Goal: Task Accomplishment & Management: Use online tool/utility

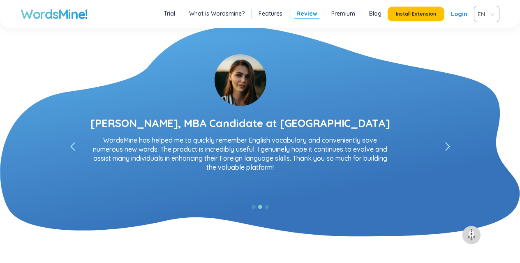
scroll to position [1484, 0]
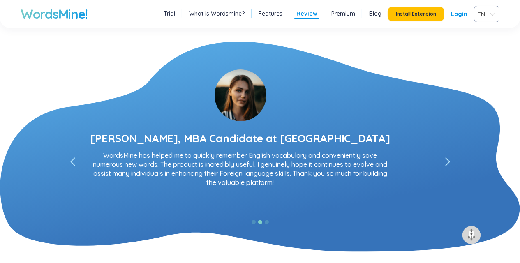
click at [270, 10] on link "Features" at bounding box center [271, 13] width 24 height 8
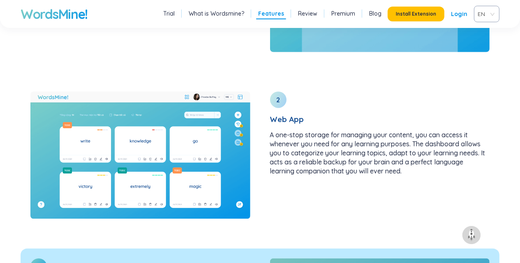
scroll to position [962, 0]
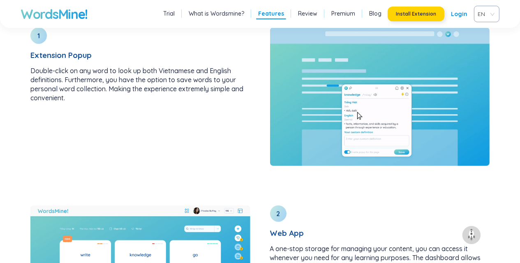
click at [409, 12] on span "Install Extension" at bounding box center [416, 14] width 40 height 7
click at [342, 14] on link "Premium" at bounding box center [343, 13] width 24 height 8
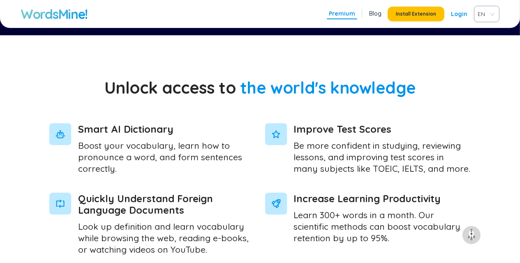
scroll to position [123, 0]
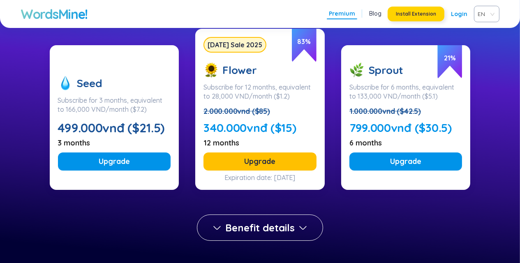
click at [410, 9] on button "Install Extension" at bounding box center [416, 14] width 57 height 15
click at [248, 232] on span "Benefit details" at bounding box center [260, 227] width 70 height 13
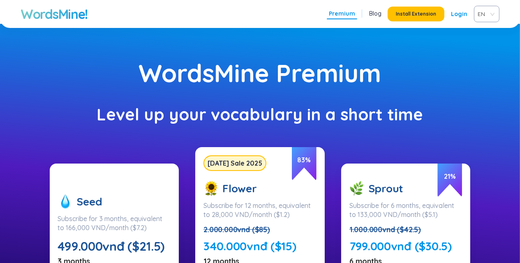
scroll to position [0, 0]
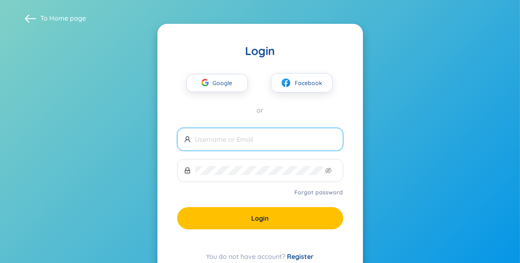
click at [234, 142] on input "text" at bounding box center [265, 139] width 141 height 9
click at [226, 87] on span "Google" at bounding box center [225, 82] width 24 height 17
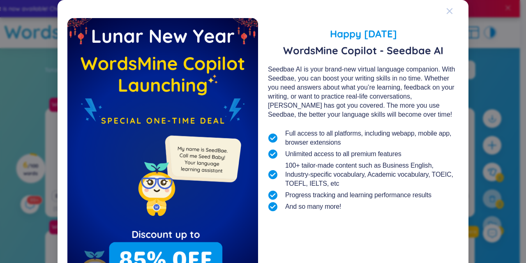
click at [448, 9] on icon "Close" at bounding box center [450, 11] width 6 height 6
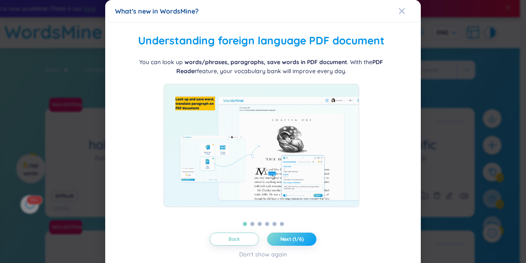
click at [290, 241] on span "Next (1/6)" at bounding box center [291, 239] width 23 height 7
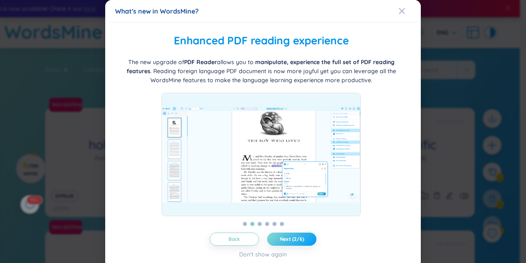
click at [292, 239] on span "Next (2/6)" at bounding box center [292, 239] width 24 height 7
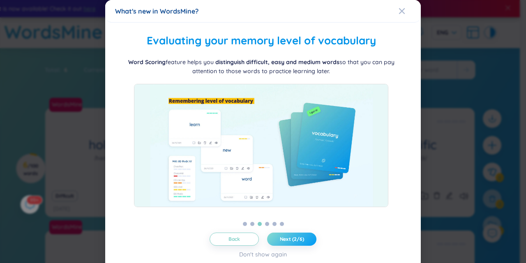
click at [292, 239] on span "Next (2/6)" at bounding box center [292, 239] width 24 height 7
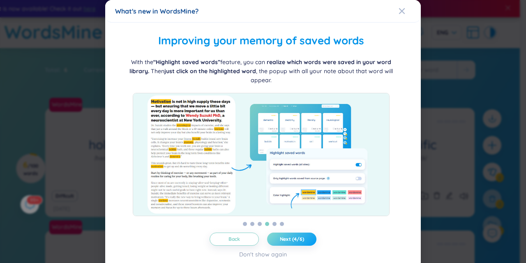
click at [292, 239] on span "Next (4/6)" at bounding box center [292, 239] width 24 height 7
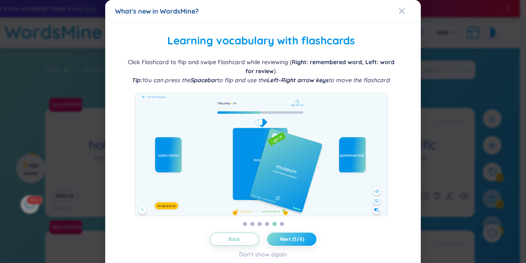
click at [292, 239] on span "Next (5/6)" at bounding box center [292, 239] width 24 height 7
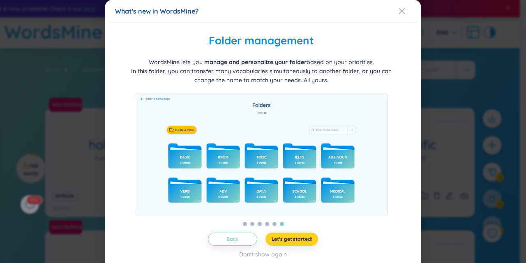
click at [292, 239] on span "Let's get started!" at bounding box center [292, 239] width 41 height 7
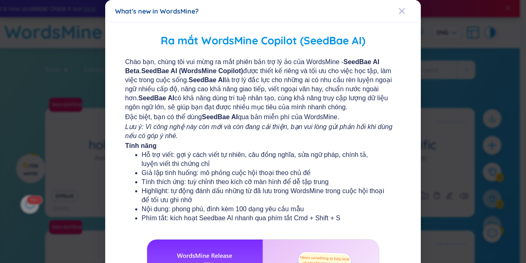
click at [283, 240] on div "Ra mắt WordsMine Copilot (SeedBae AI) Chào bạn, chúng tôi vui mừng ra mắt phiên…" at bounding box center [263, 218] width 296 height 373
click at [399, 10] on icon "Close" at bounding box center [402, 11] width 6 height 6
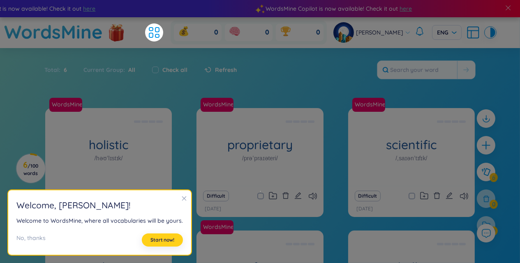
click at [158, 239] on span "Start now!" at bounding box center [163, 240] width 24 height 7
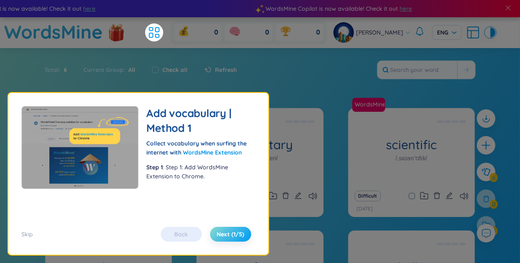
click at [221, 234] on span "Next (1/5)" at bounding box center [231, 234] width 28 height 8
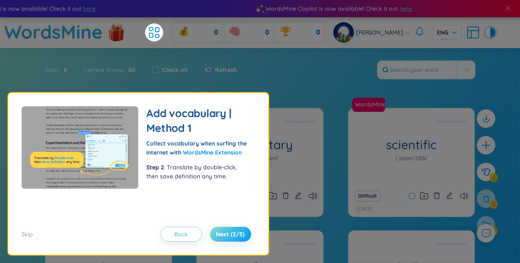
click at [224, 234] on span "Next (2/5)" at bounding box center [230, 234] width 29 height 8
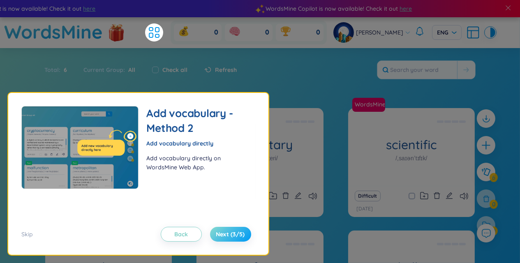
click at [224, 234] on span "Next (3/5)" at bounding box center [230, 234] width 29 height 8
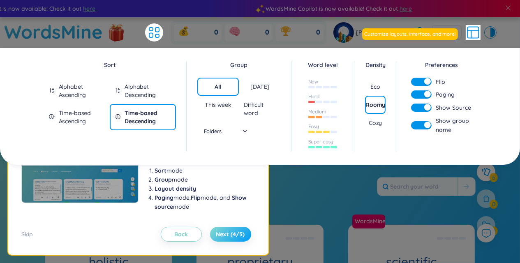
click at [224, 234] on span "Next (4/5)" at bounding box center [230, 234] width 29 height 8
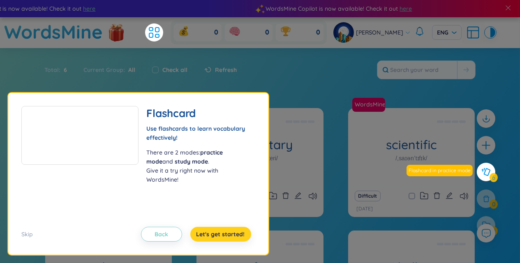
click at [224, 234] on span "Let's get started!" at bounding box center [221, 234] width 49 height 8
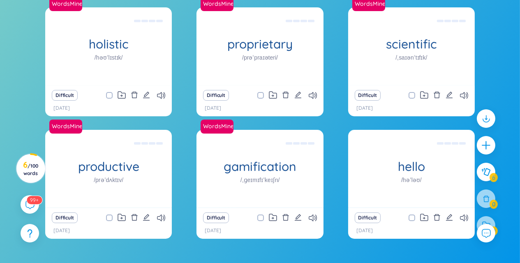
scroll to position [119, 0]
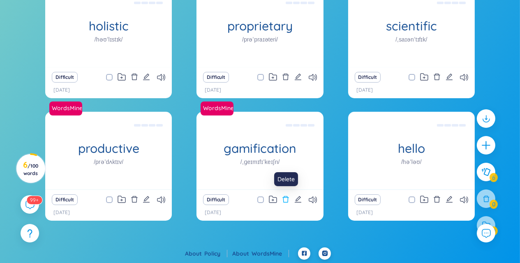
click at [289, 199] on icon "delete" at bounding box center [285, 199] width 7 height 7
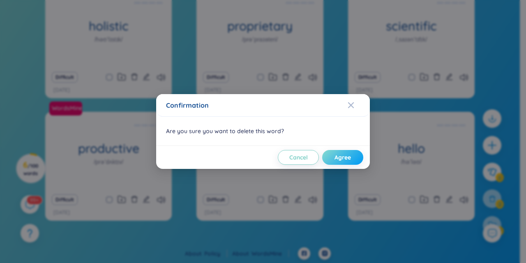
click at [343, 155] on span "Agree" at bounding box center [343, 157] width 16 height 8
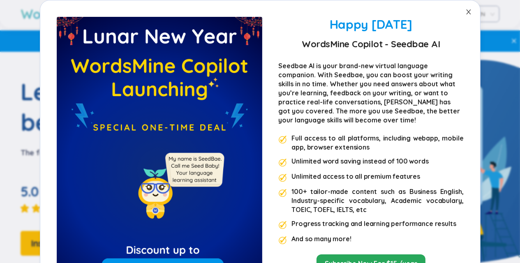
click at [469, 12] on icon "close" at bounding box center [469, 12] width 7 height 7
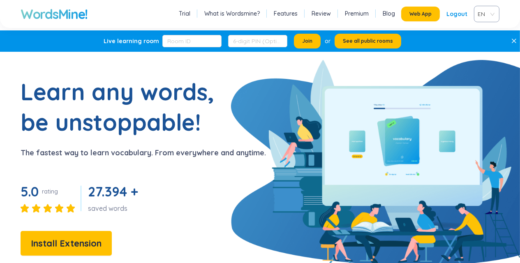
click at [464, 12] on div "Logout" at bounding box center [457, 14] width 21 height 15
